Goal: Task Accomplishment & Management: Use online tool/utility

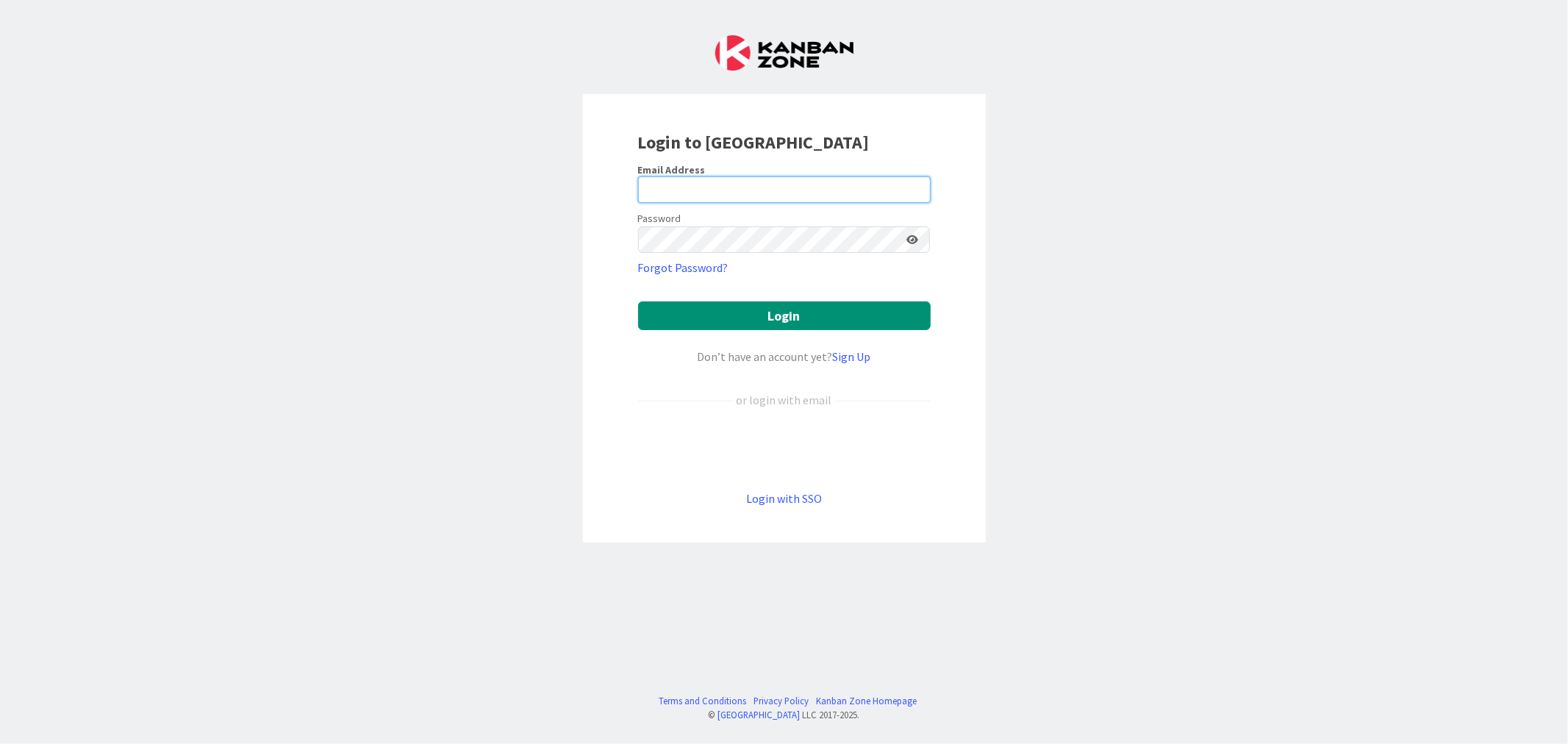
click at [730, 188] on input "email" at bounding box center [785, 190] width 293 height 26
paste input "[EMAIL_ADDRESS][DOMAIN_NAME]"
type input "[EMAIL_ADDRESS][DOMAIN_NAME]"
click at [638, 301] on button "Login" at bounding box center [785, 315] width 293 height 29
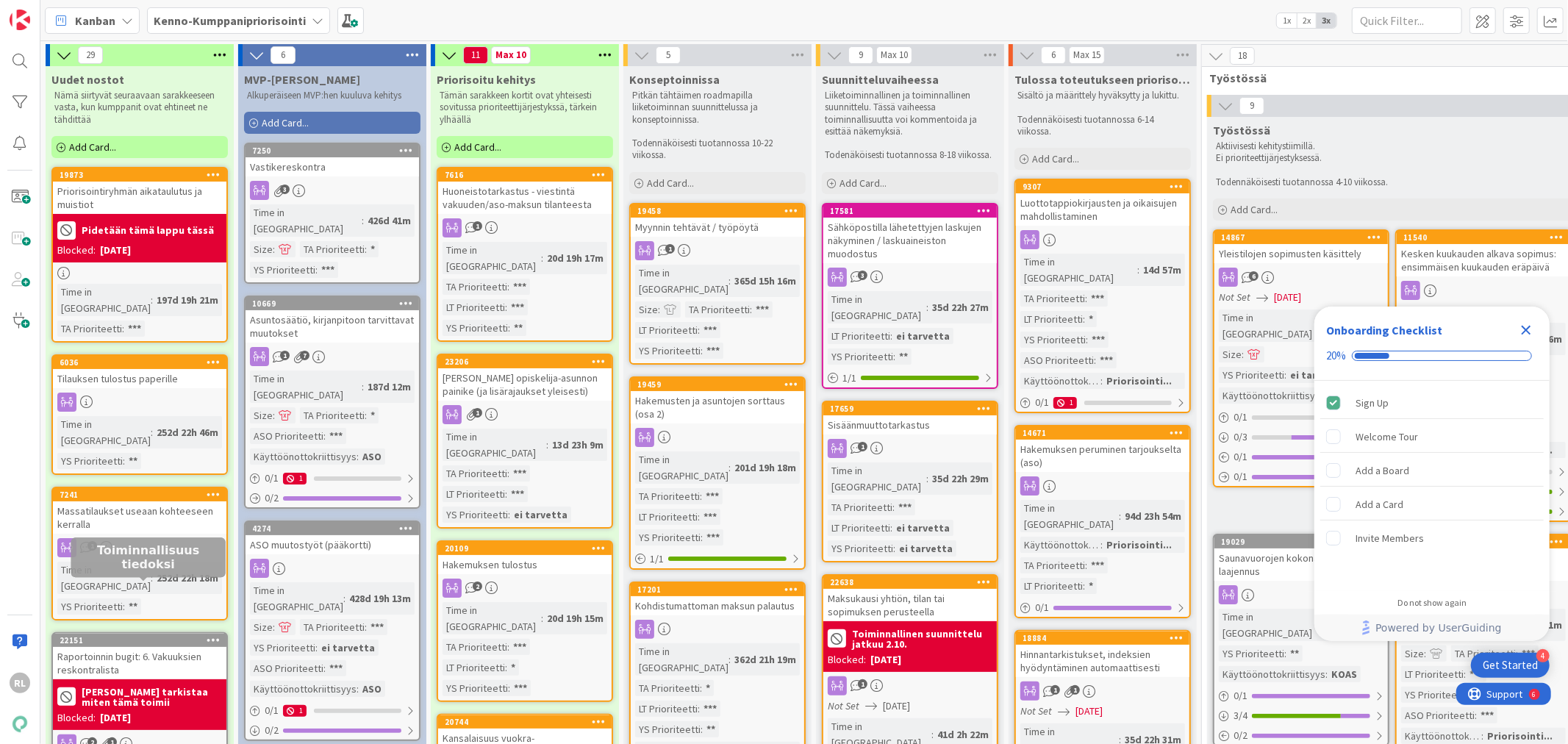
click at [127, 635] on div "22151" at bounding box center [143, 640] width 167 height 11
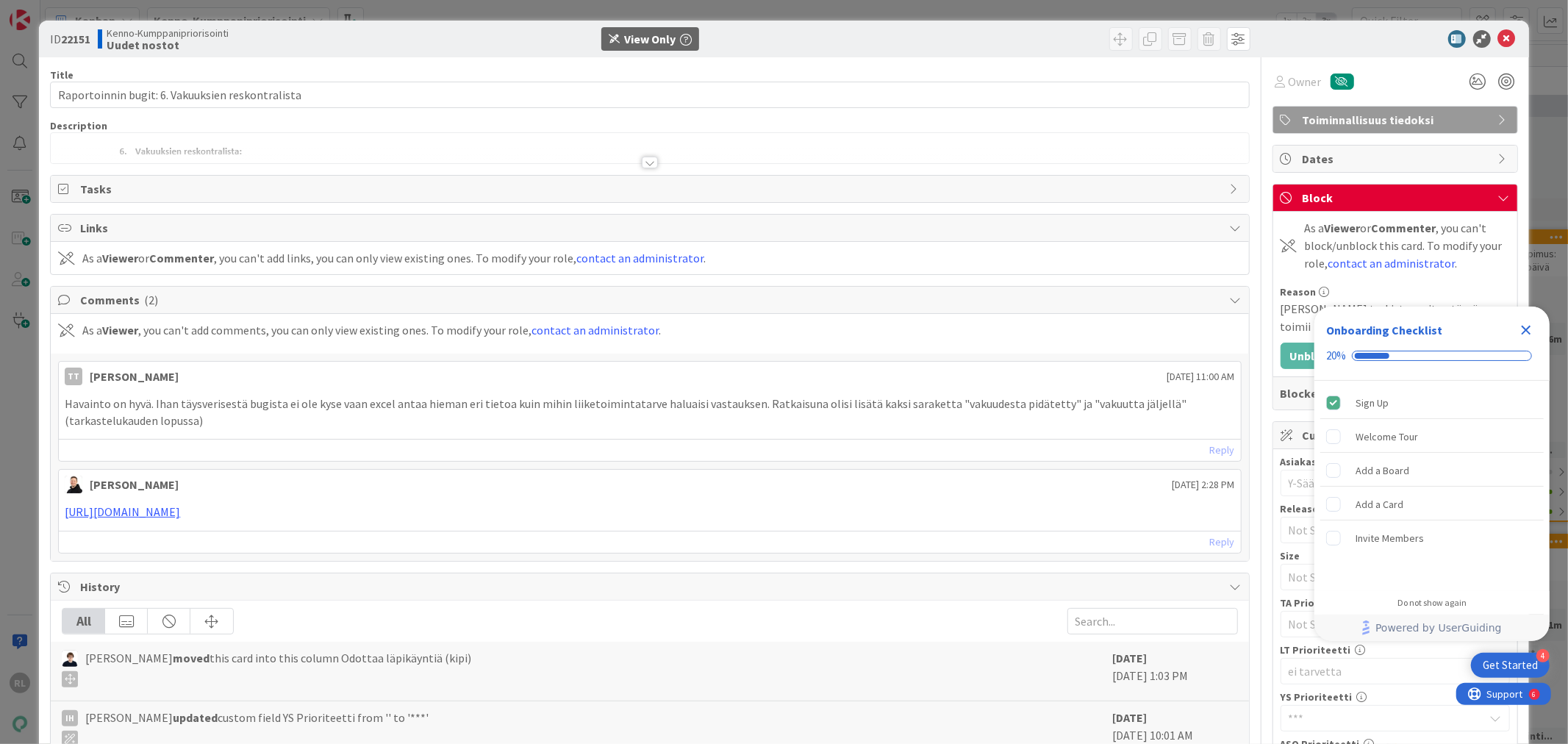
click at [649, 160] on div at bounding box center [650, 162] width 16 height 11
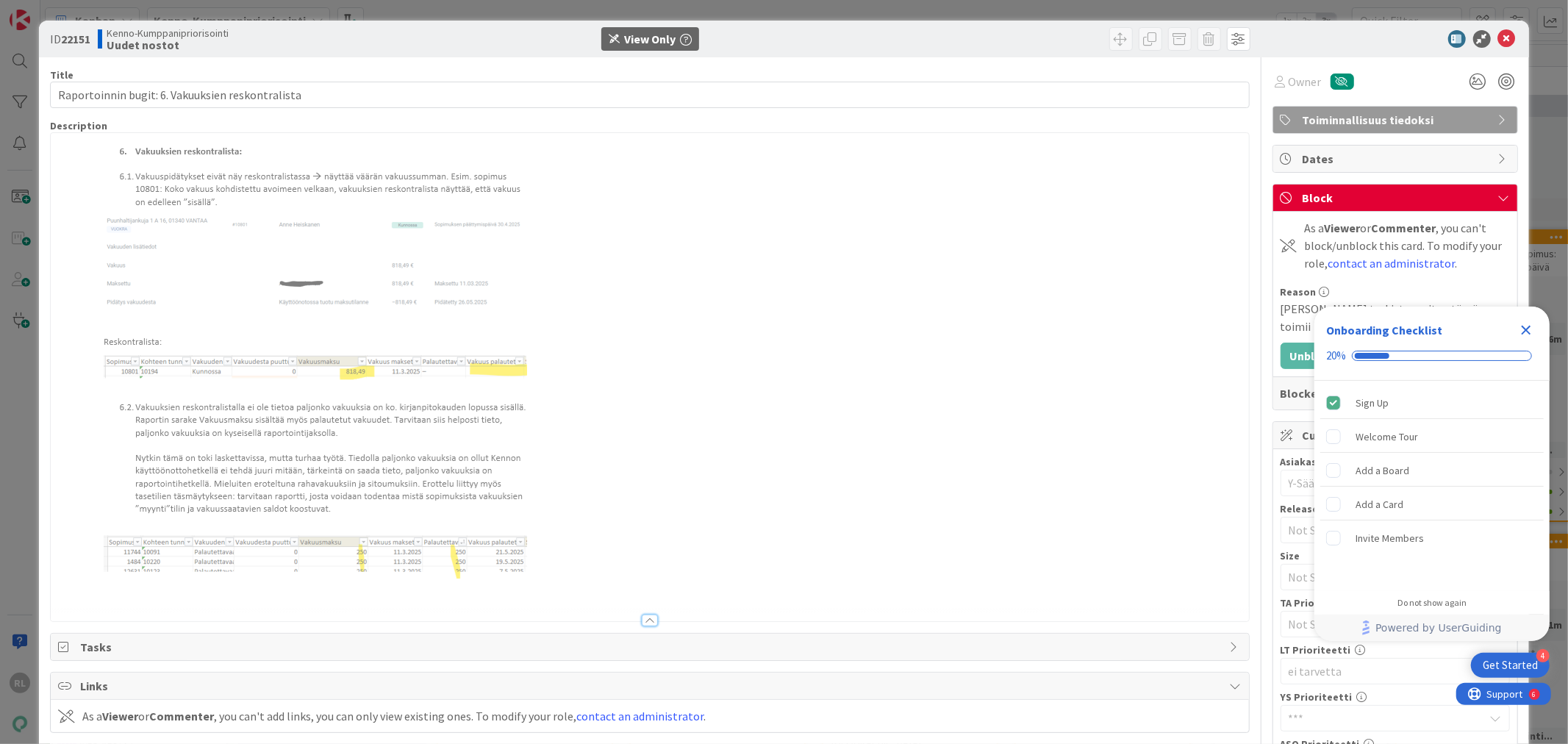
click at [611, 504] on p at bounding box center [649, 371] width 1183 height 471
click at [380, 345] on img at bounding box center [308, 371] width 499 height 471
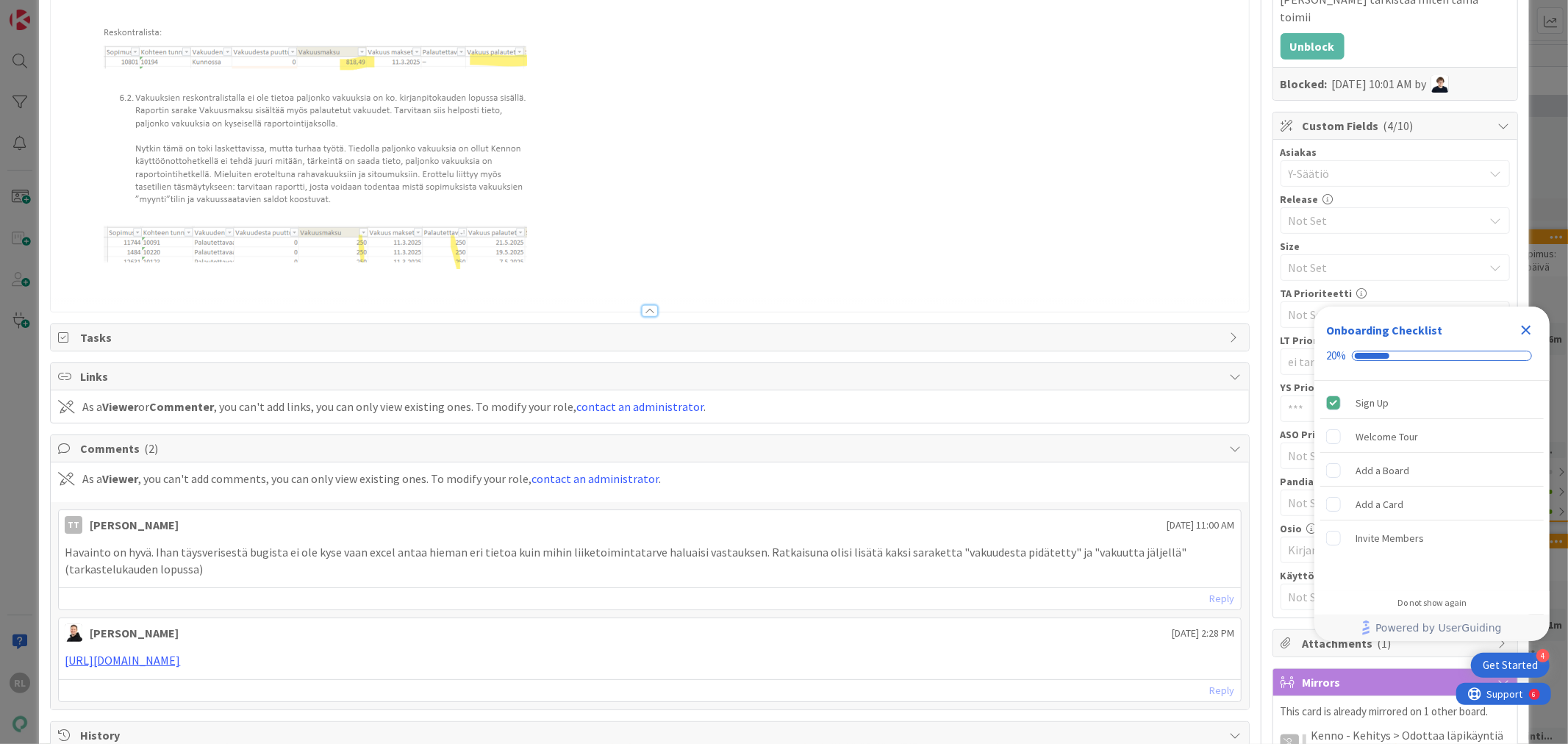
scroll to position [272, 0]
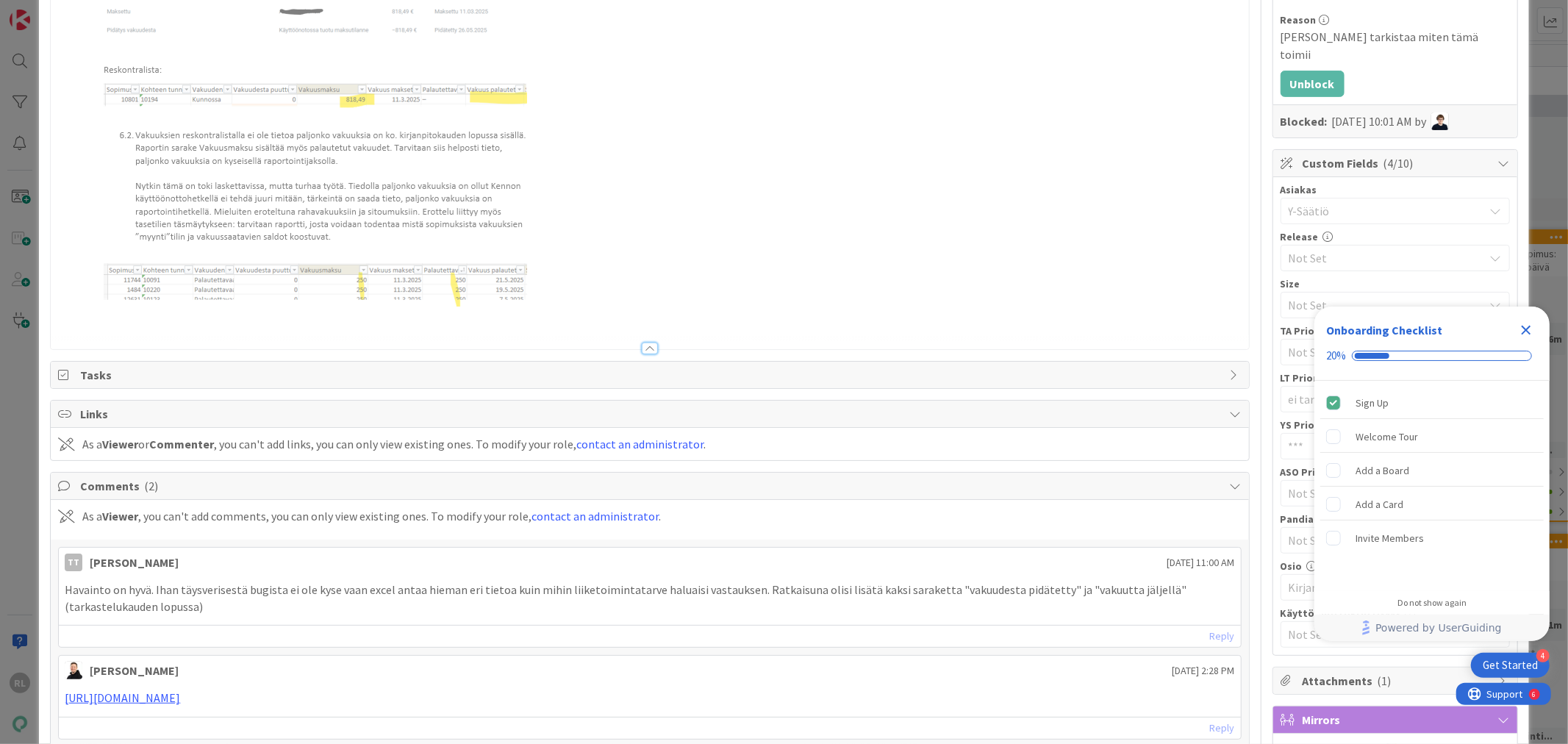
click at [1525, 326] on icon "Close Checklist" at bounding box center [1526, 331] width 18 height 18
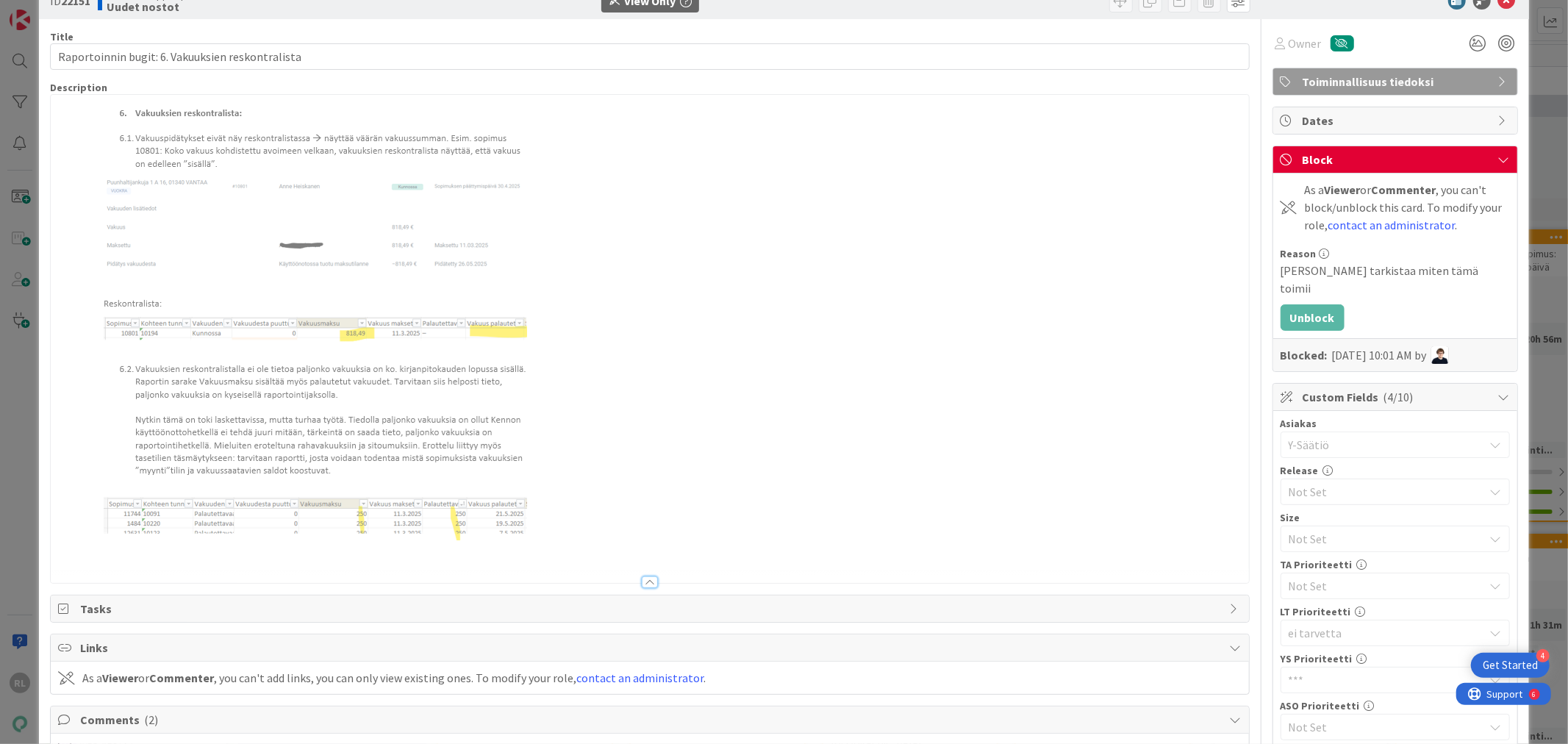
scroll to position [0, 0]
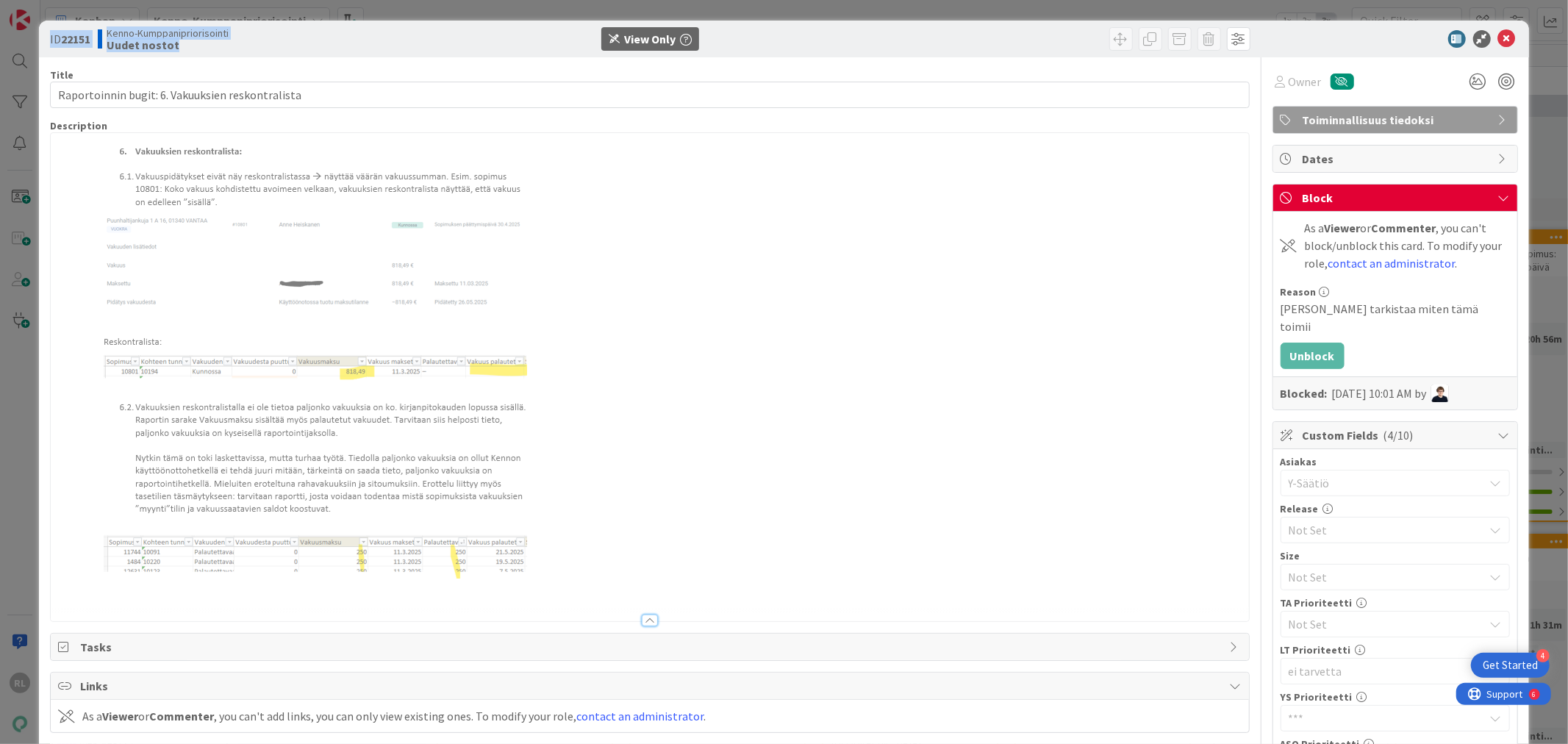
drag, startPoint x: 45, startPoint y: 38, endPoint x: 206, endPoint y: 53, distance: 161.7
click at [206, 53] on div "ID 22151 Kenno-Kumppanipriorisointi Uudet nostot View Only" at bounding box center [784, 38] width 1489 height 37
copy div "ID 22151 Kenno-Kumppanipriorisointi Uudet nostot"
click at [247, 336] on img at bounding box center [308, 371] width 499 height 471
